Goal: Check status: Check status

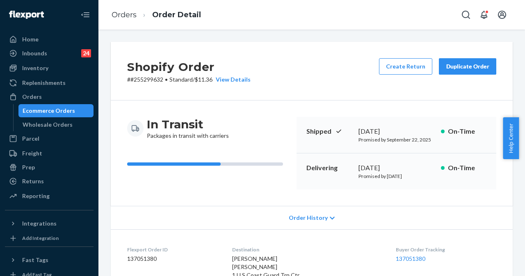
click at [57, 109] on div "Ecommerce Orders" at bounding box center [49, 111] width 52 height 8
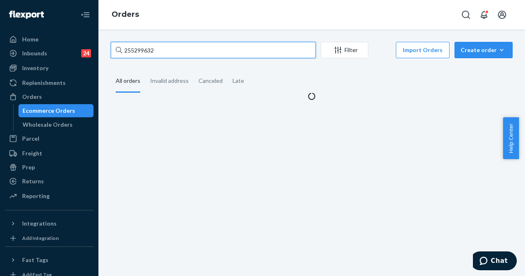
click at [192, 44] on input "255299632" at bounding box center [213, 50] width 205 height 16
type input "2"
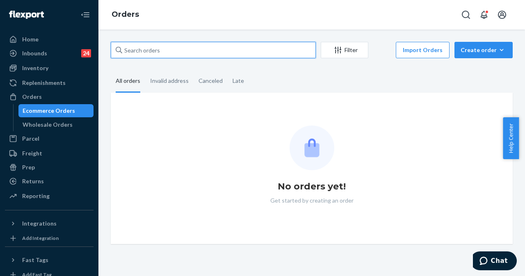
paste input "255298024"
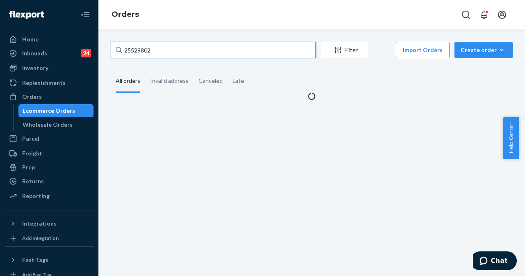
type input "255298024"
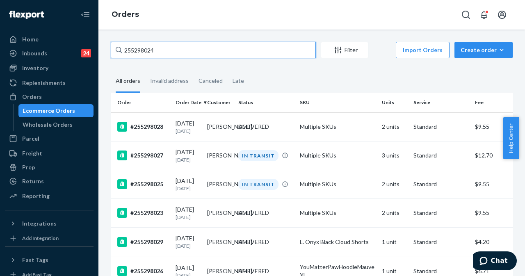
click at [200, 55] on input "255298024" at bounding box center [213, 50] width 205 height 16
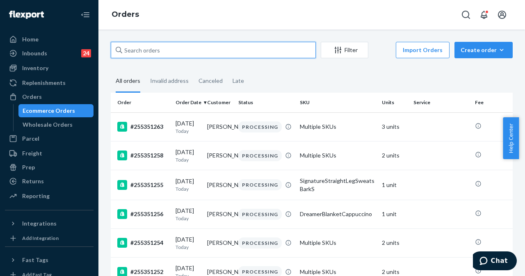
paste input "255298024"
type input "255298024"
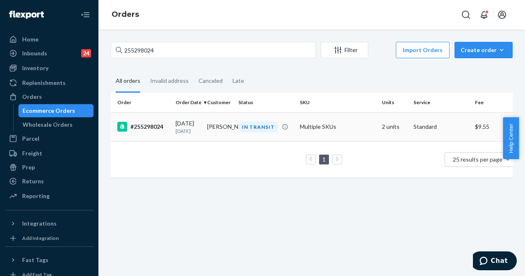
click at [201, 131] on td "[DATE] [DATE]" at bounding box center [188, 126] width 32 height 29
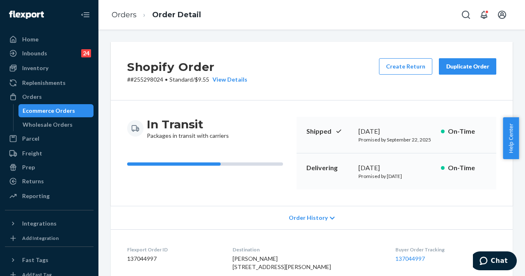
scroll to position [246, 0]
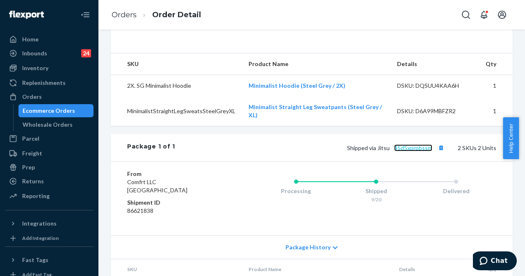
click at [411, 151] on link "45d5xprpbssm" at bounding box center [413, 147] width 38 height 7
click at [47, 113] on div "Ecommerce Orders" at bounding box center [49, 111] width 52 height 8
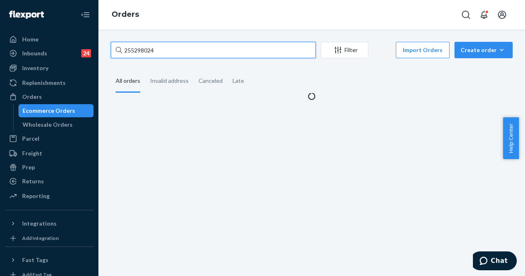
click at [161, 51] on input "255298024" at bounding box center [213, 50] width 205 height 16
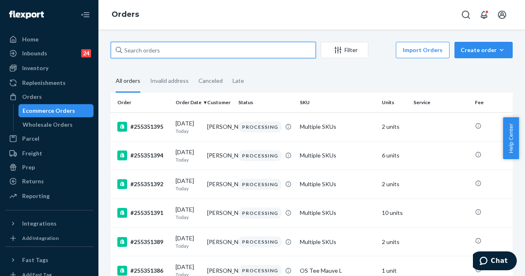
click at [212, 56] on input "text" at bounding box center [213, 50] width 205 height 16
paste input "255321608"
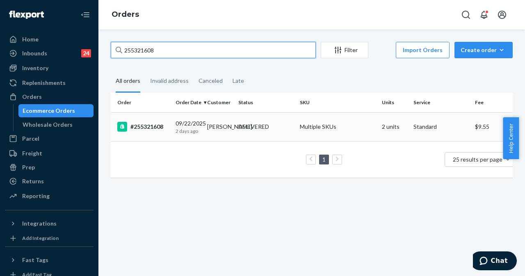
type input "255321608"
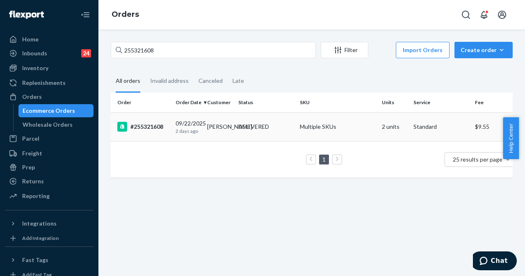
click at [197, 127] on div "[DATE] [DATE]" at bounding box center [187, 126] width 25 height 15
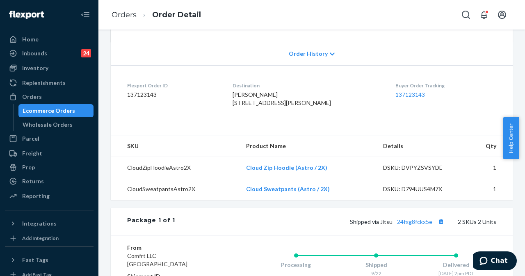
scroll to position [287, 0]
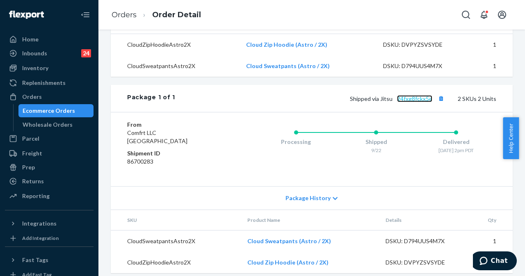
click at [401, 102] on link "24fxg8fckx5e" at bounding box center [414, 98] width 35 height 7
